Goal: Check status

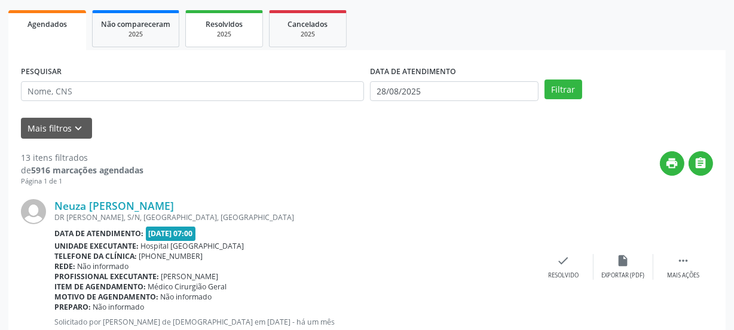
scroll to position [54, 0]
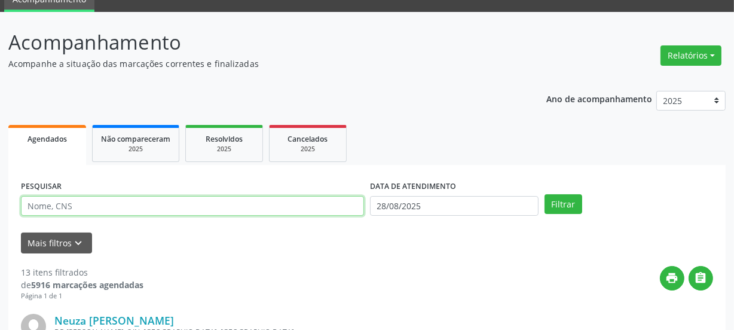
click at [111, 206] on input "text" at bounding box center [192, 206] width 343 height 20
type input "708401249975065"
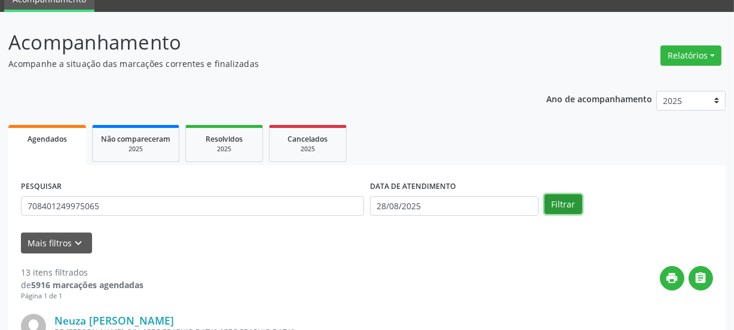
click at [575, 206] on button "Filtrar" at bounding box center [563, 204] width 38 height 20
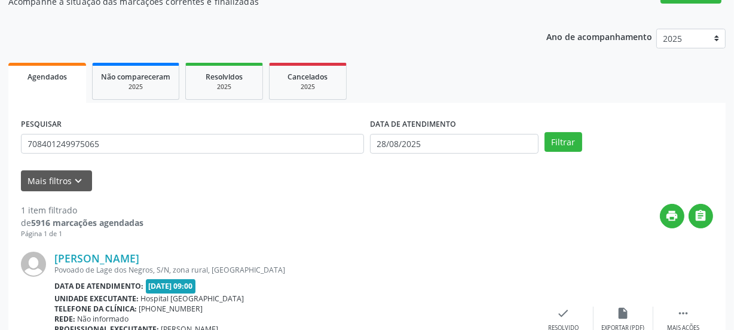
scroll to position [207, 0]
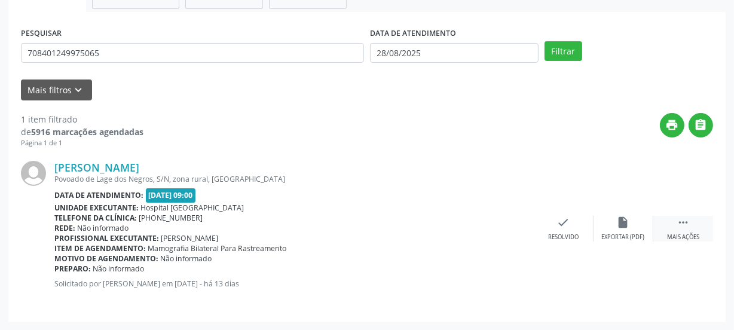
click at [678, 226] on icon "" at bounding box center [682, 222] width 13 height 13
click at [503, 220] on icon "print" at bounding box center [503, 222] width 13 height 13
click at [376, 228] on div "check Resolvido" at bounding box center [384, 229] width 60 height 26
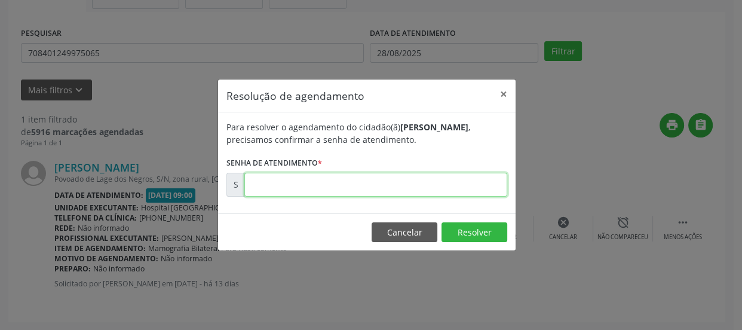
click at [357, 182] on input "text" at bounding box center [375, 185] width 263 height 24
type input "00172207"
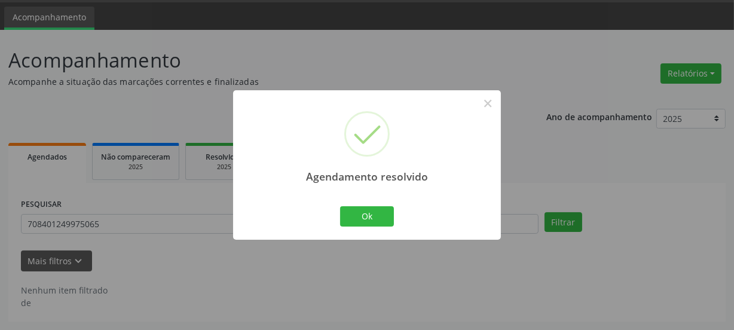
scroll to position [35, 0]
click at [376, 217] on button "Ok" at bounding box center [367, 216] width 54 height 20
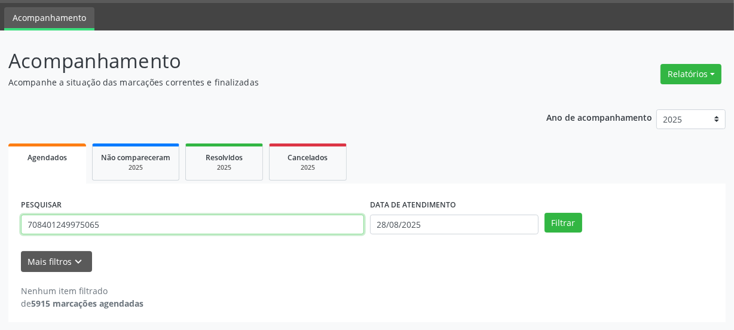
drag, startPoint x: 96, startPoint y: 222, endPoint x: 10, endPoint y: 218, distance: 85.5
click at [10, 218] on div "PESQUISAR 708401249975065 DATA DE ATENDIMENTO [DATE] Filtrar UNIDADE DE REFERÊN…" at bounding box center [366, 252] width 717 height 139
type input "705001417427650"
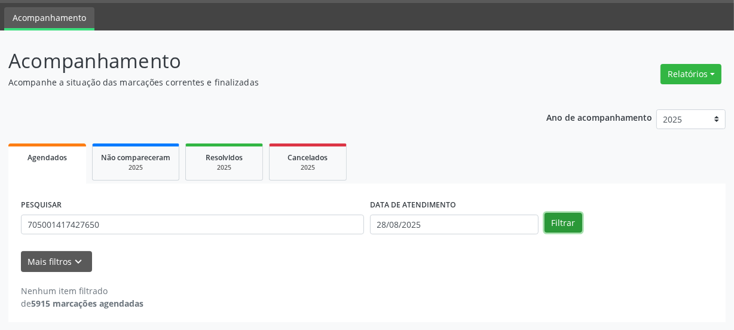
click at [566, 220] on button "Filtrar" at bounding box center [563, 223] width 38 height 20
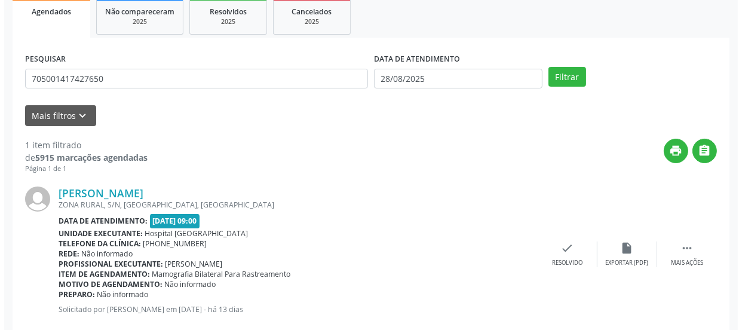
scroll to position [182, 0]
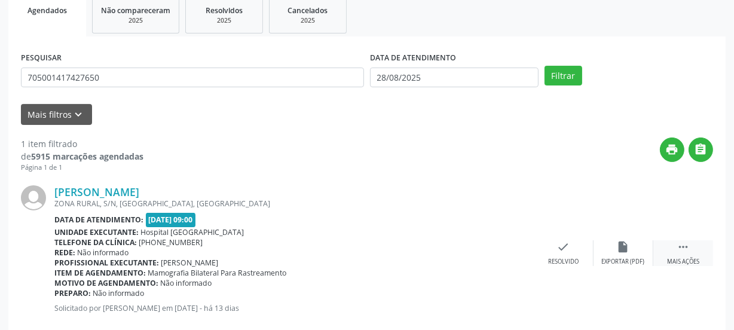
click at [675, 255] on div " Mais ações" at bounding box center [683, 253] width 60 height 26
click at [511, 247] on div "print Imprimir" at bounding box center [504, 253] width 60 height 26
click at [382, 245] on icon "check" at bounding box center [384, 246] width 13 height 13
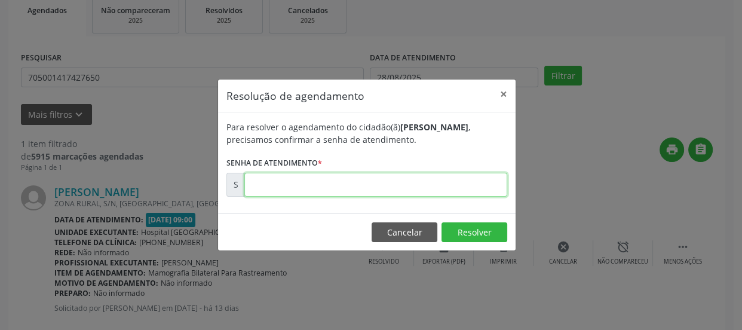
drag, startPoint x: 352, startPoint y: 177, endPoint x: 352, endPoint y: 187, distance: 10.2
click at [352, 177] on input "text" at bounding box center [375, 185] width 263 height 24
click at [330, 182] on input "text" at bounding box center [375, 185] width 263 height 24
type input "00172216"
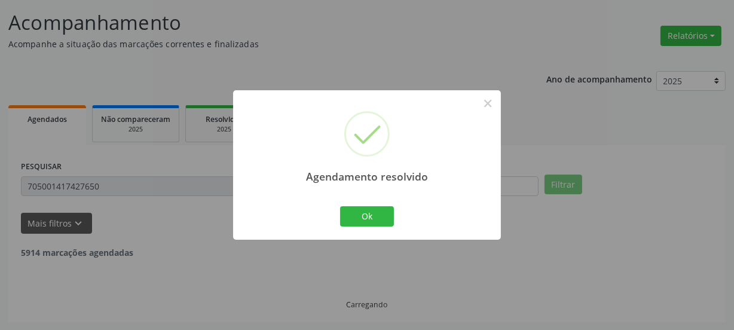
scroll to position [35, 0]
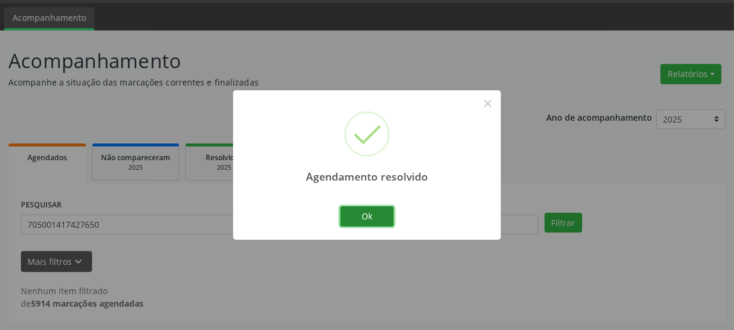
click at [358, 218] on button "Ok" at bounding box center [367, 216] width 54 height 20
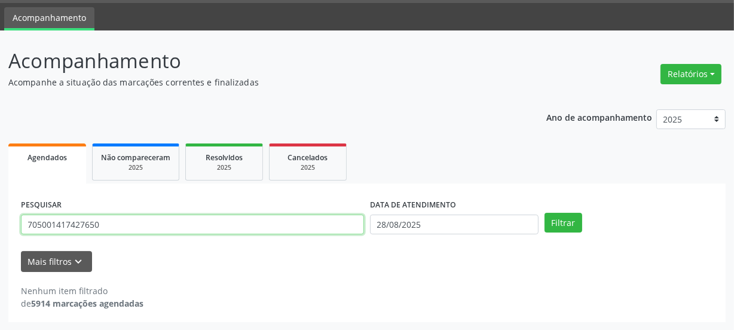
drag, startPoint x: 54, startPoint y: 225, endPoint x: 0, endPoint y: 246, distance: 57.7
click at [0, 237] on div "Acompanhamento Acompanhe a situação das marcações correntes e finalizadas Relat…" at bounding box center [367, 180] width 734 height 300
type input "705208488538174"
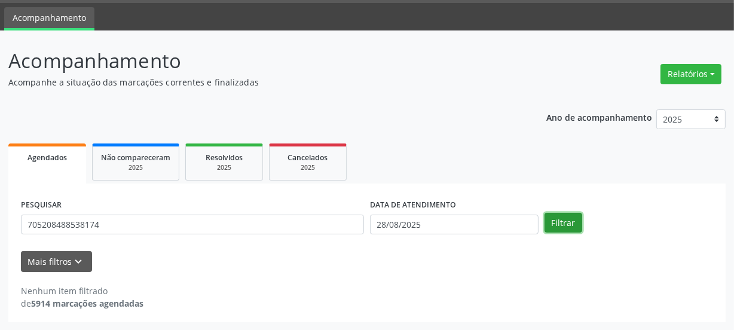
click at [560, 218] on button "Filtrar" at bounding box center [563, 223] width 38 height 20
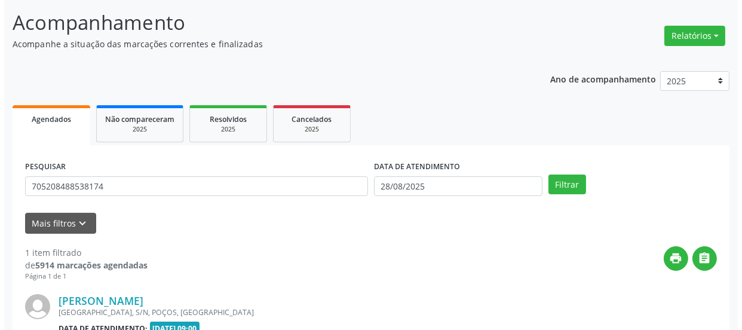
scroll to position [207, 0]
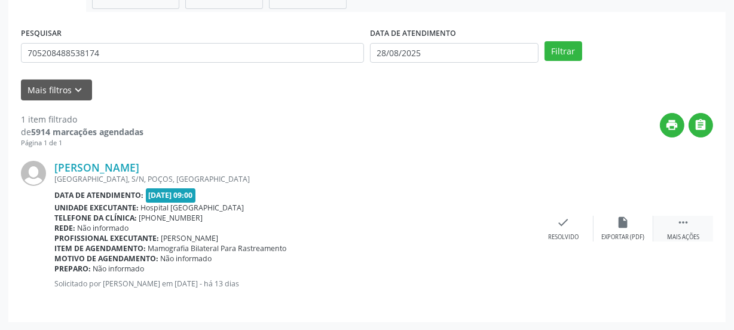
click at [682, 216] on icon "" at bounding box center [682, 222] width 13 height 13
click at [508, 228] on icon "print" at bounding box center [503, 222] width 13 height 13
click at [375, 229] on div "check Resolvido" at bounding box center [384, 229] width 60 height 26
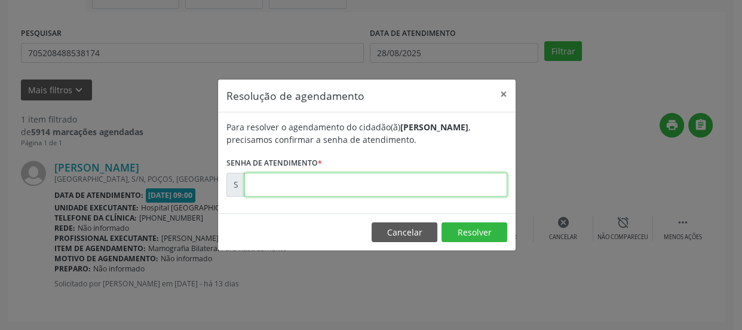
drag, startPoint x: 312, startPoint y: 172, endPoint x: 304, endPoint y: 174, distance: 8.6
click at [312, 173] on input "text" at bounding box center [375, 185] width 263 height 24
type input "00172210"
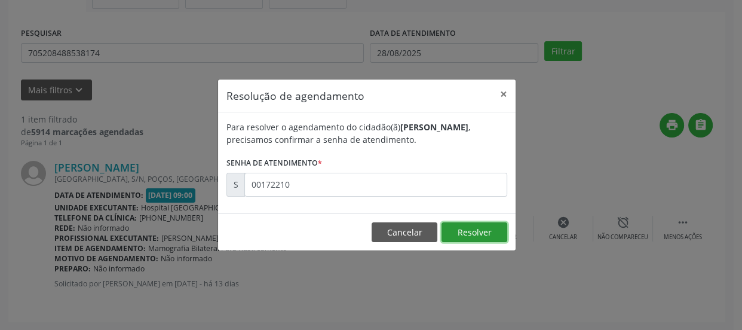
click at [466, 234] on button "Resolver" at bounding box center [475, 232] width 66 height 20
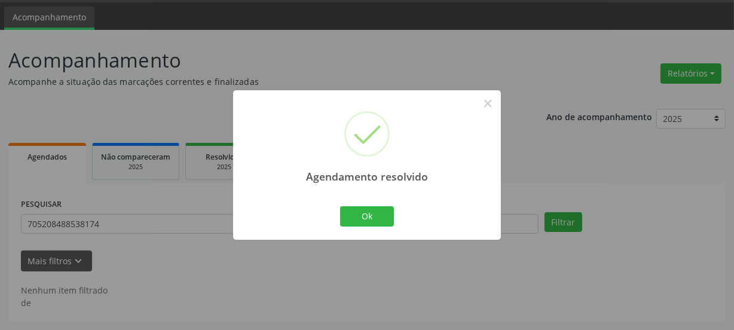
scroll to position [35, 0]
click at [348, 207] on button "Ok" at bounding box center [367, 216] width 54 height 20
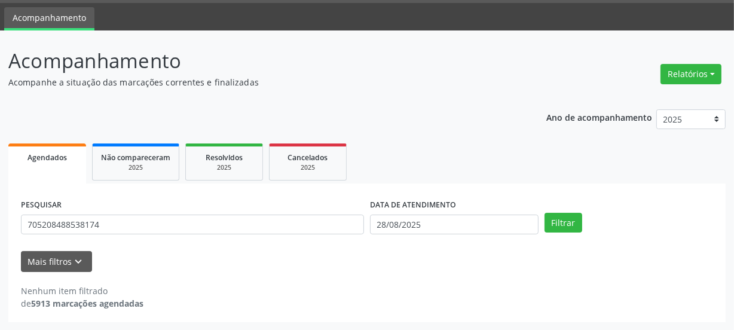
drag, startPoint x: 104, startPoint y: 235, endPoint x: 110, endPoint y: 227, distance: 10.3
click at [105, 231] on div "PESQUISAR 705208488538174" at bounding box center [192, 219] width 349 height 47
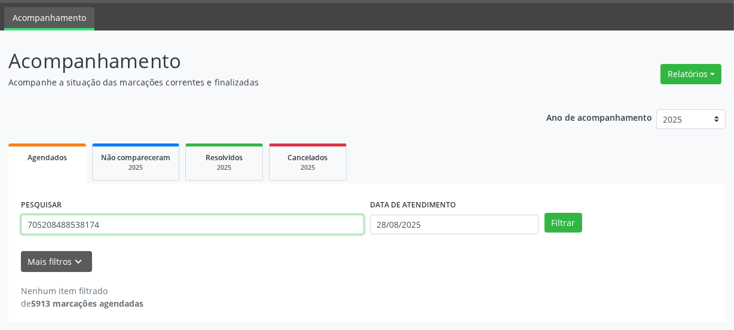
drag, startPoint x: 110, startPoint y: 227, endPoint x: 0, endPoint y: 221, distance: 110.1
click at [0, 221] on div "Acompanhamento Acompanhe a situação das marcações correntes e finalizadas Relat…" at bounding box center [367, 180] width 734 height 300
type input "700501978925654"
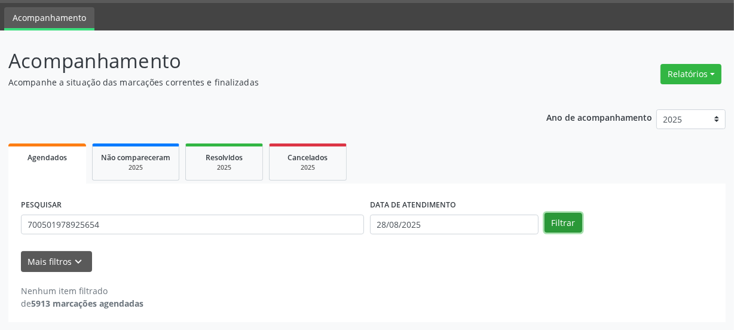
click at [563, 222] on button "Filtrar" at bounding box center [563, 223] width 38 height 20
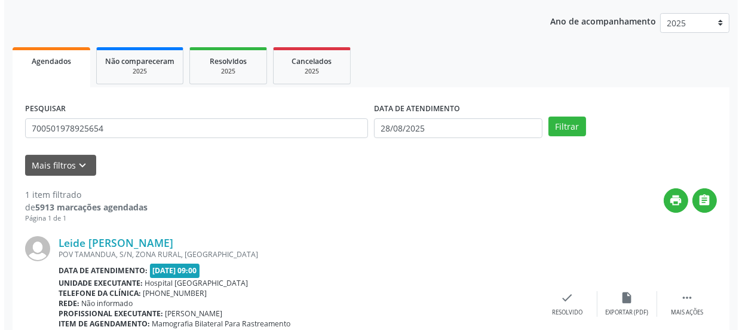
scroll to position [207, 0]
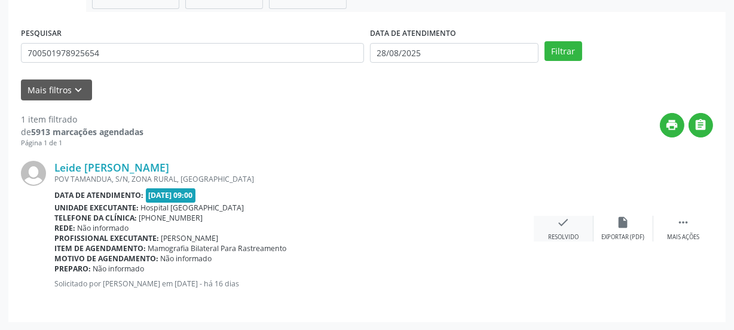
click at [572, 235] on div "Resolvido" at bounding box center [563, 237] width 30 height 8
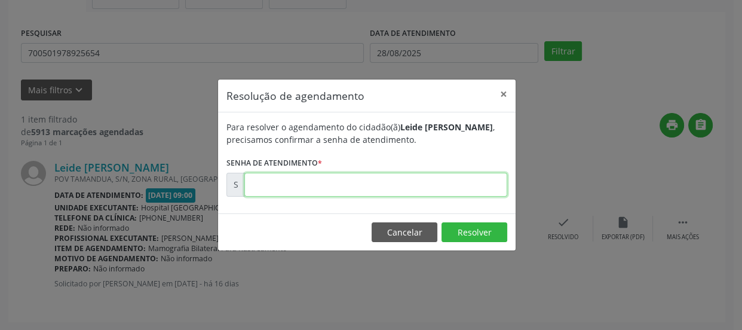
click at [401, 179] on input "text" at bounding box center [375, 185] width 263 height 24
type input "00171289"
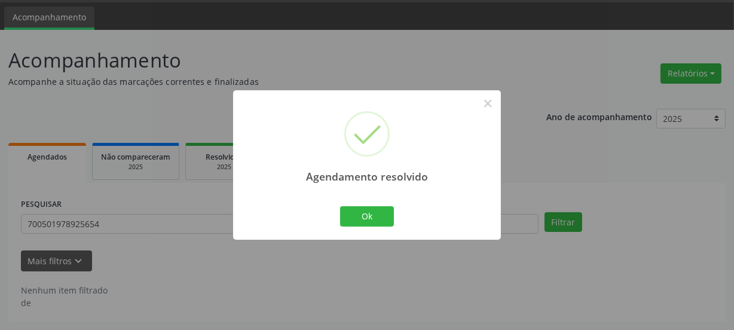
scroll to position [35, 0]
click at [364, 222] on button "Ok" at bounding box center [367, 216] width 54 height 20
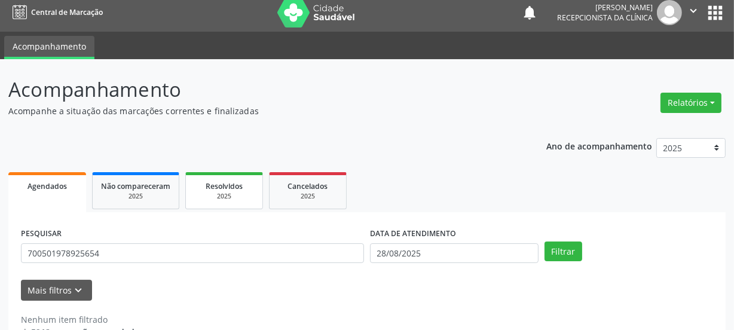
scroll to position [0, 0]
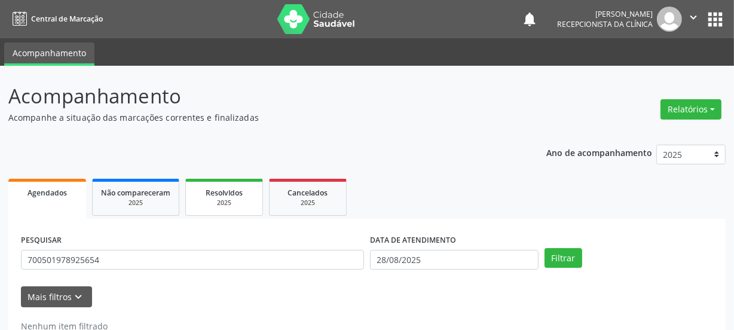
click at [229, 200] on div "2025" at bounding box center [224, 202] width 60 height 9
select select "7"
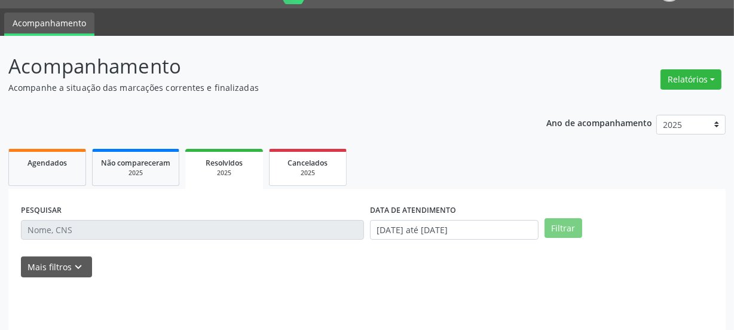
scroll to position [61, 0]
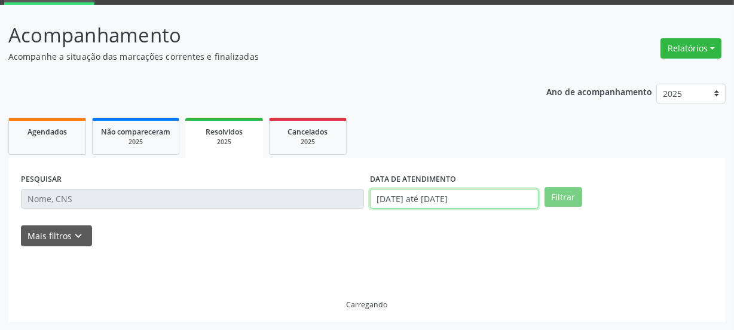
click at [498, 200] on input "[DATE] até [DATE]" at bounding box center [454, 199] width 168 height 20
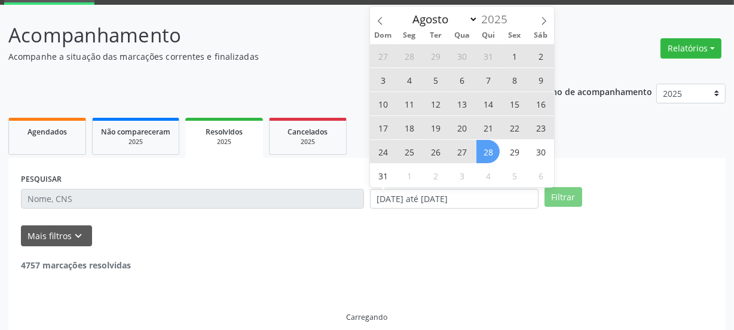
click at [487, 152] on span "28" at bounding box center [487, 151] width 23 height 23
type input "28/08/2025"
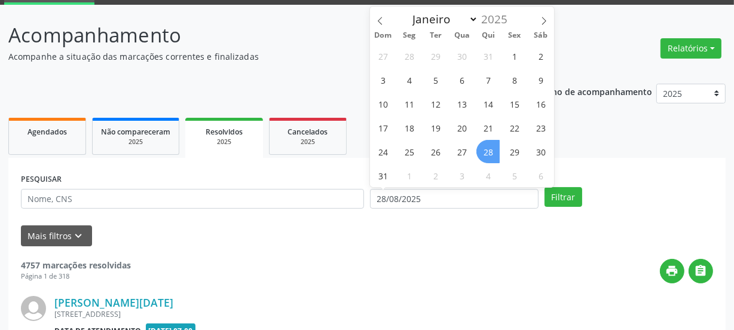
click at [487, 152] on span "28" at bounding box center [487, 151] width 23 height 23
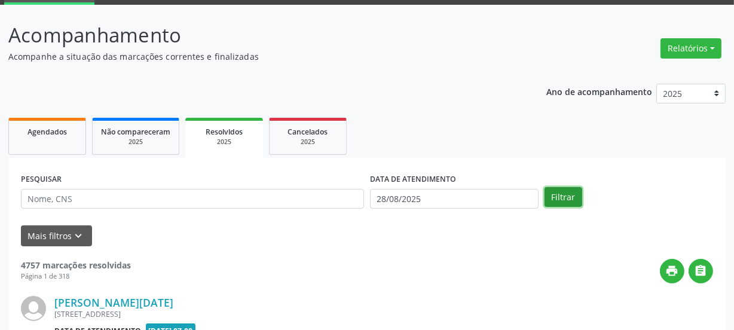
click at [564, 204] on button "Filtrar" at bounding box center [563, 197] width 38 height 20
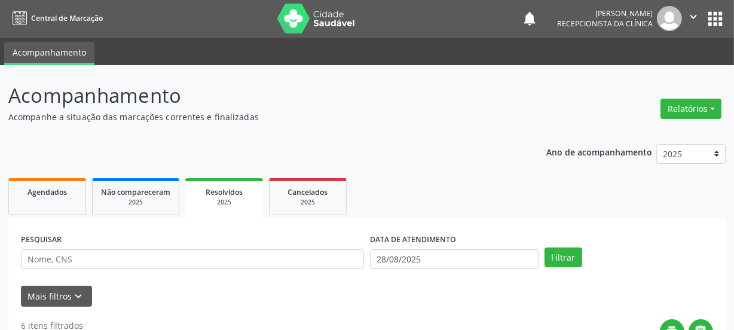
scroll to position [0, 0]
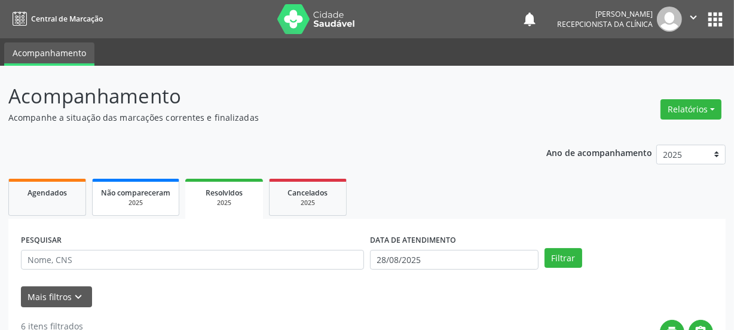
click at [127, 198] on div "2025" at bounding box center [135, 202] width 69 height 9
click at [296, 188] on span "Cancelados" at bounding box center [307, 193] width 40 height 10
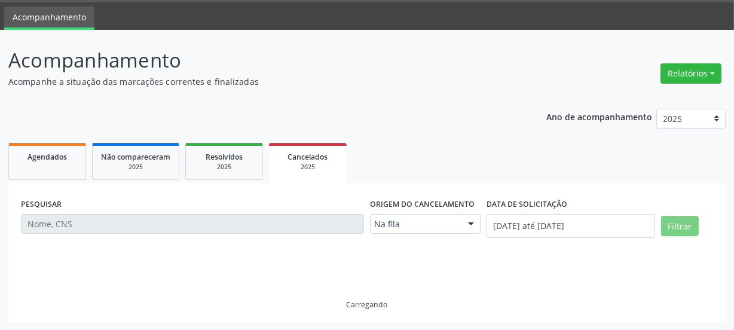
scroll to position [10, 0]
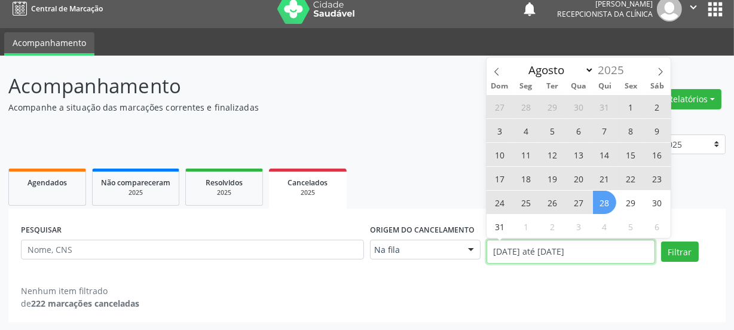
click at [555, 250] on input "[DATE] até [DATE]" at bounding box center [570, 252] width 168 height 24
click at [615, 197] on div "27 28 29 30 31 1 2 3 4 5 6 7 8 9 10 11 12 13 14 15 16 17 18 19 20 21 22 23 24 2…" at bounding box center [578, 165] width 184 height 143
click at [609, 198] on span "28" at bounding box center [604, 202] width 23 height 23
type input "28/08/2025"
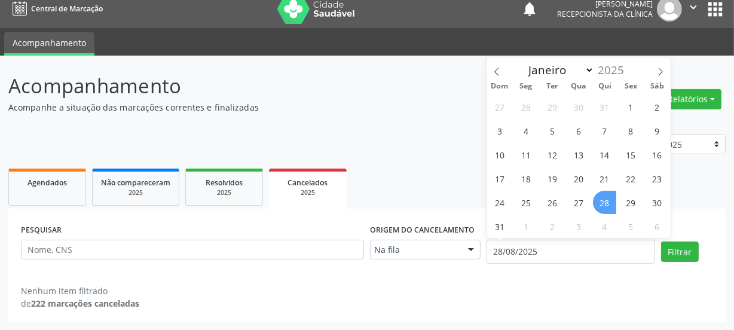
click at [609, 198] on span "28" at bounding box center [604, 202] width 23 height 23
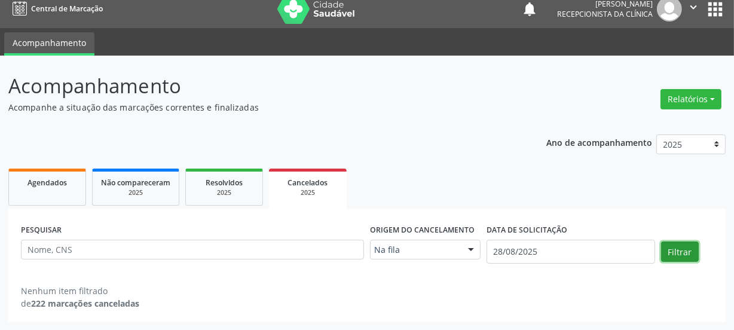
click at [685, 253] on button "Filtrar" at bounding box center [680, 251] width 38 height 20
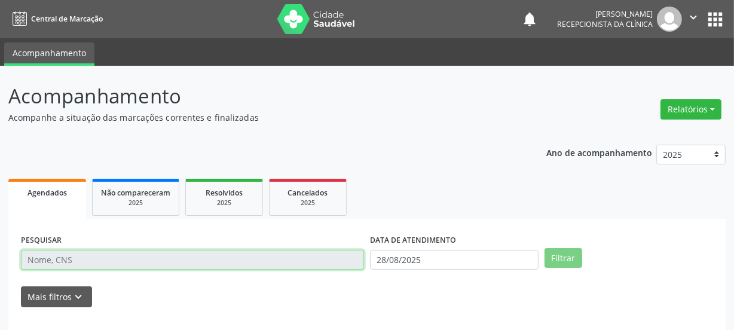
click at [44, 256] on input "text" at bounding box center [192, 260] width 343 height 20
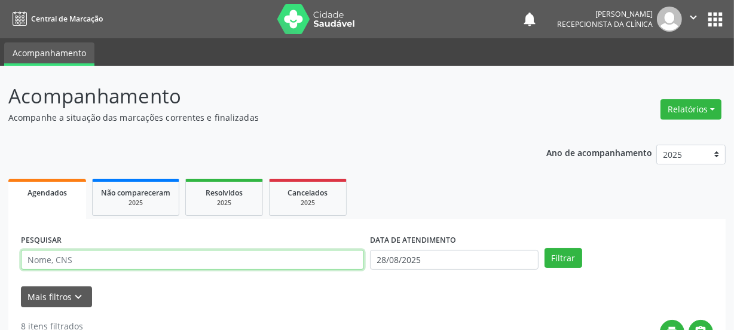
click at [45, 263] on input "text" at bounding box center [192, 260] width 343 height 20
type input "172321"
click at [544, 248] on button "Filtrar" at bounding box center [563, 258] width 38 height 20
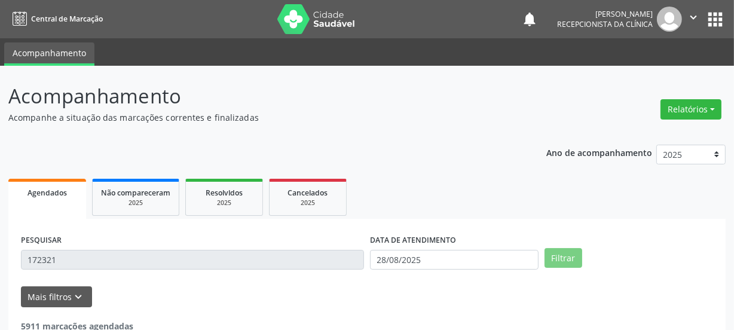
scroll to position [35, 0]
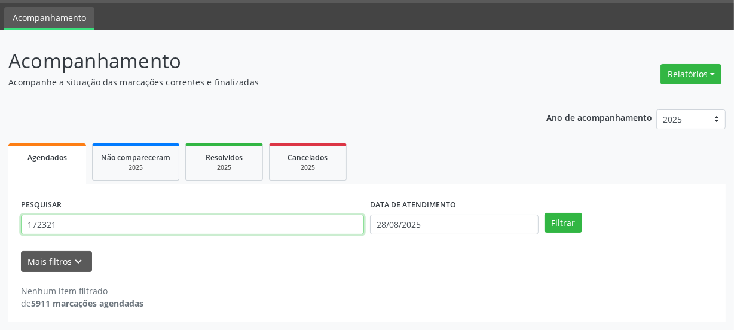
drag, startPoint x: 93, startPoint y: 231, endPoint x: 0, endPoint y: 258, distance: 96.6
click at [0, 255] on div "Acompanhamento Acompanhe a situação das marcações correntes e finalizadas Relat…" at bounding box center [367, 180] width 734 height 300
type input "703104862802360"
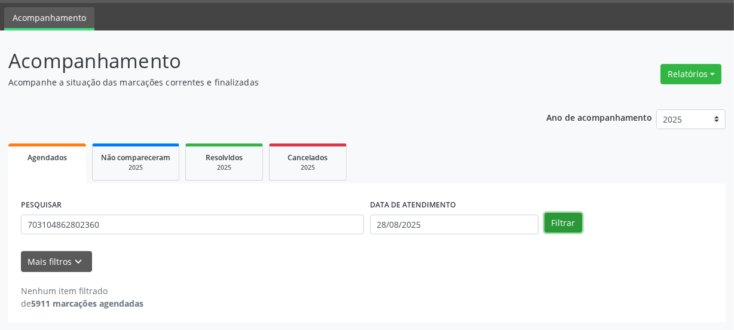
click at [577, 226] on button "Filtrar" at bounding box center [563, 223] width 38 height 20
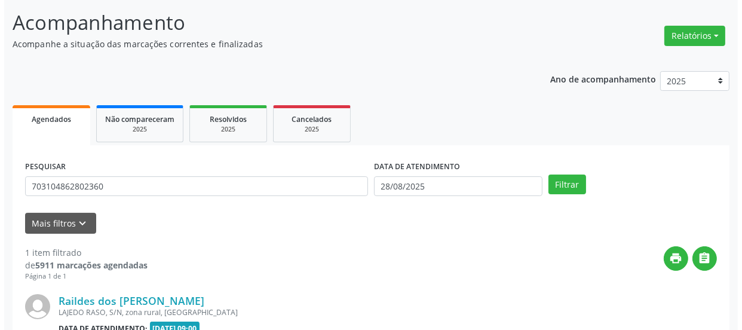
scroll to position [207, 0]
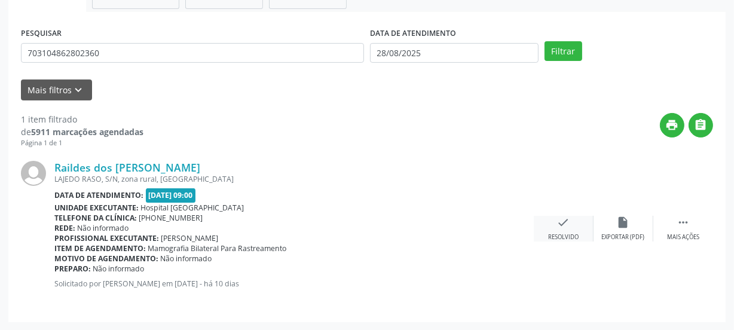
click at [567, 224] on icon "check" at bounding box center [563, 222] width 13 height 13
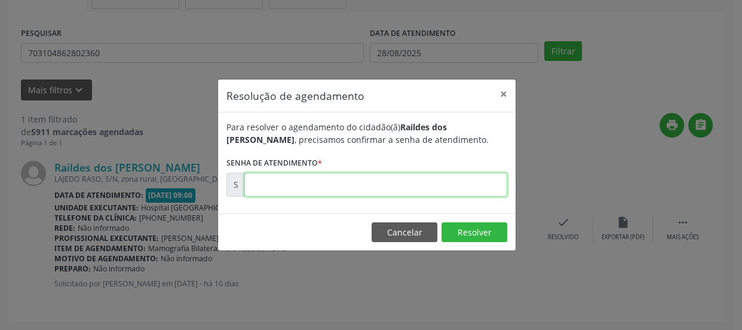
click at [437, 185] on input "text" at bounding box center [375, 185] width 263 height 24
type input "00172321"
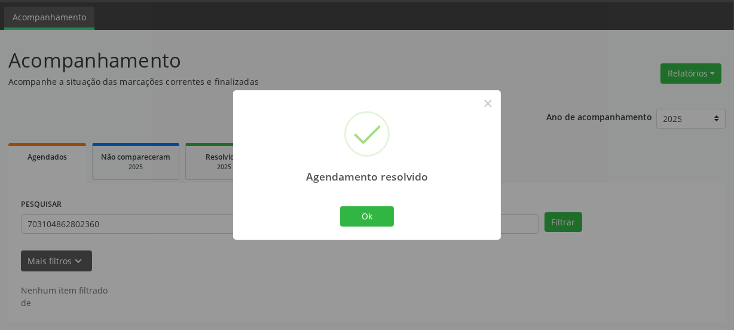
scroll to position [35, 0]
click at [380, 215] on button "Ok" at bounding box center [367, 216] width 54 height 20
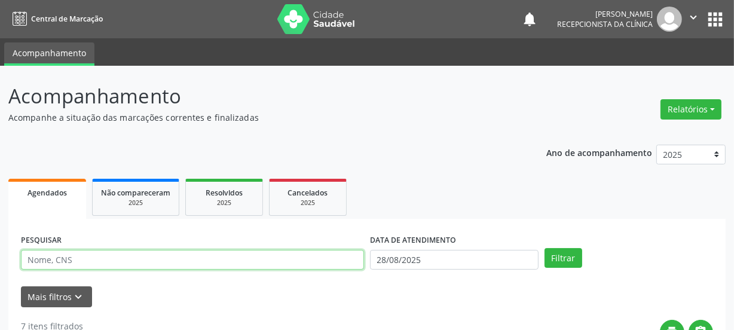
click at [63, 260] on input "text" at bounding box center [192, 260] width 343 height 20
type input "700603419592565"
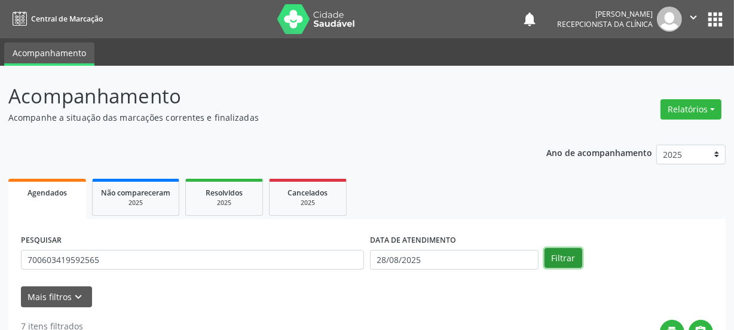
click at [544, 255] on button "Filtrar" at bounding box center [563, 258] width 38 height 20
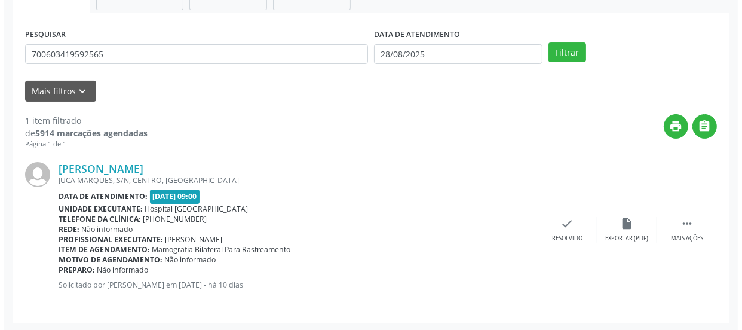
scroll to position [207, 0]
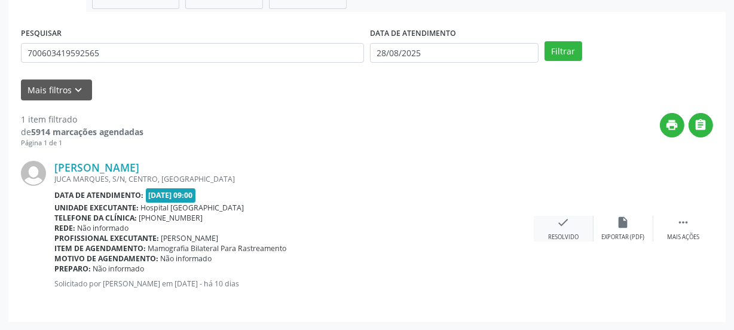
click at [561, 225] on icon "check" at bounding box center [563, 222] width 13 height 13
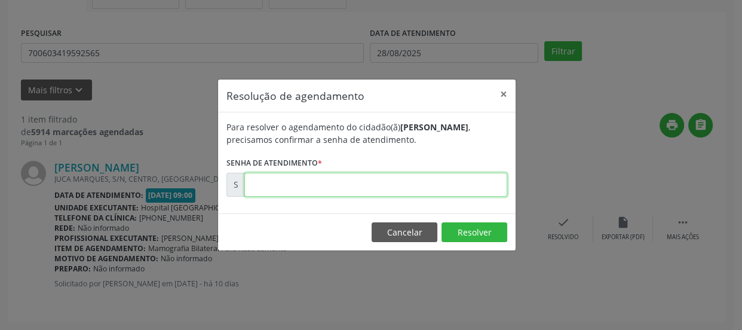
click at [400, 193] on input "text" at bounding box center [375, 185] width 263 height 24
type input "00172367"
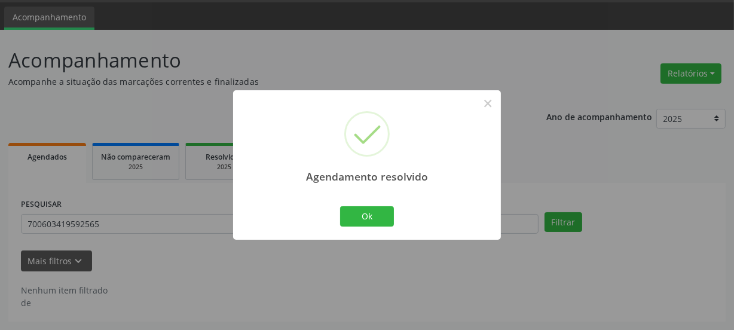
scroll to position [35, 0]
click at [358, 215] on button "Ok" at bounding box center [367, 216] width 54 height 20
